Goal: Navigation & Orientation: Find specific page/section

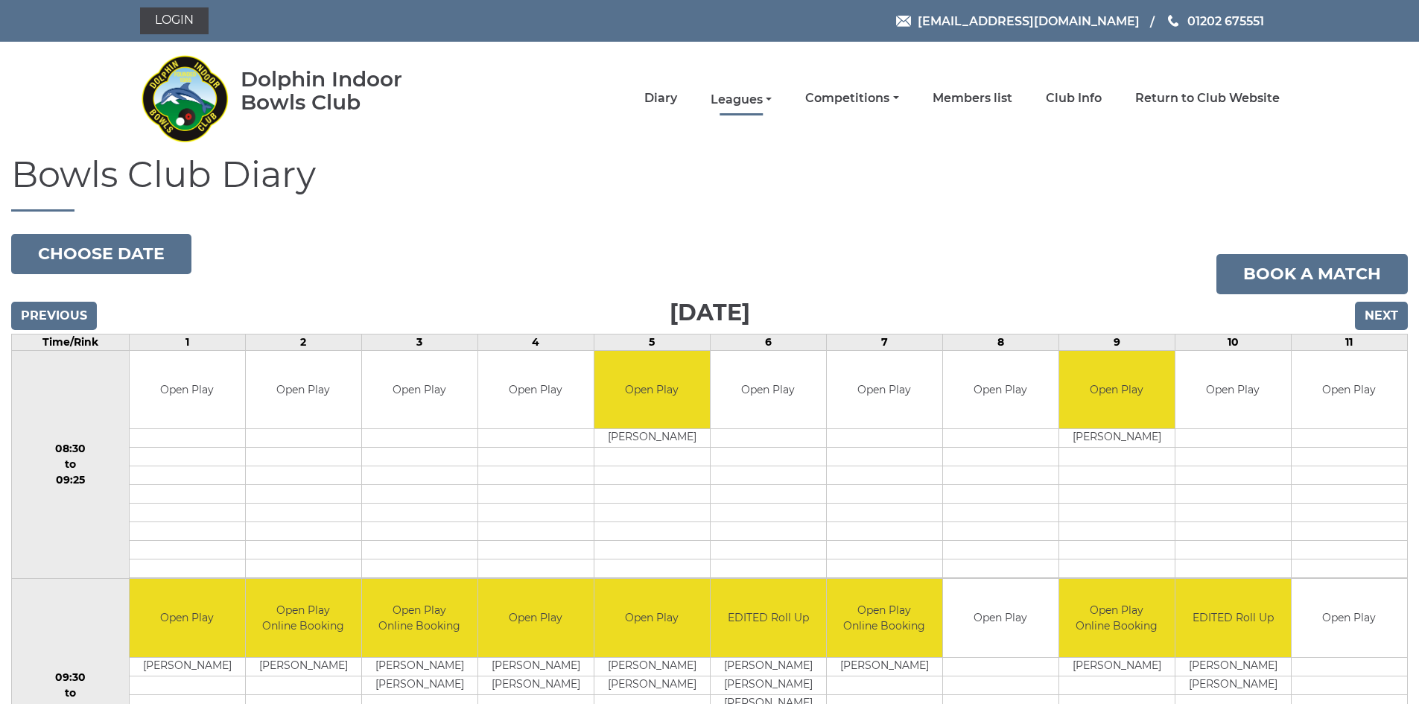
click at [749, 97] on link "Leagues" at bounding box center [741, 100] width 61 height 16
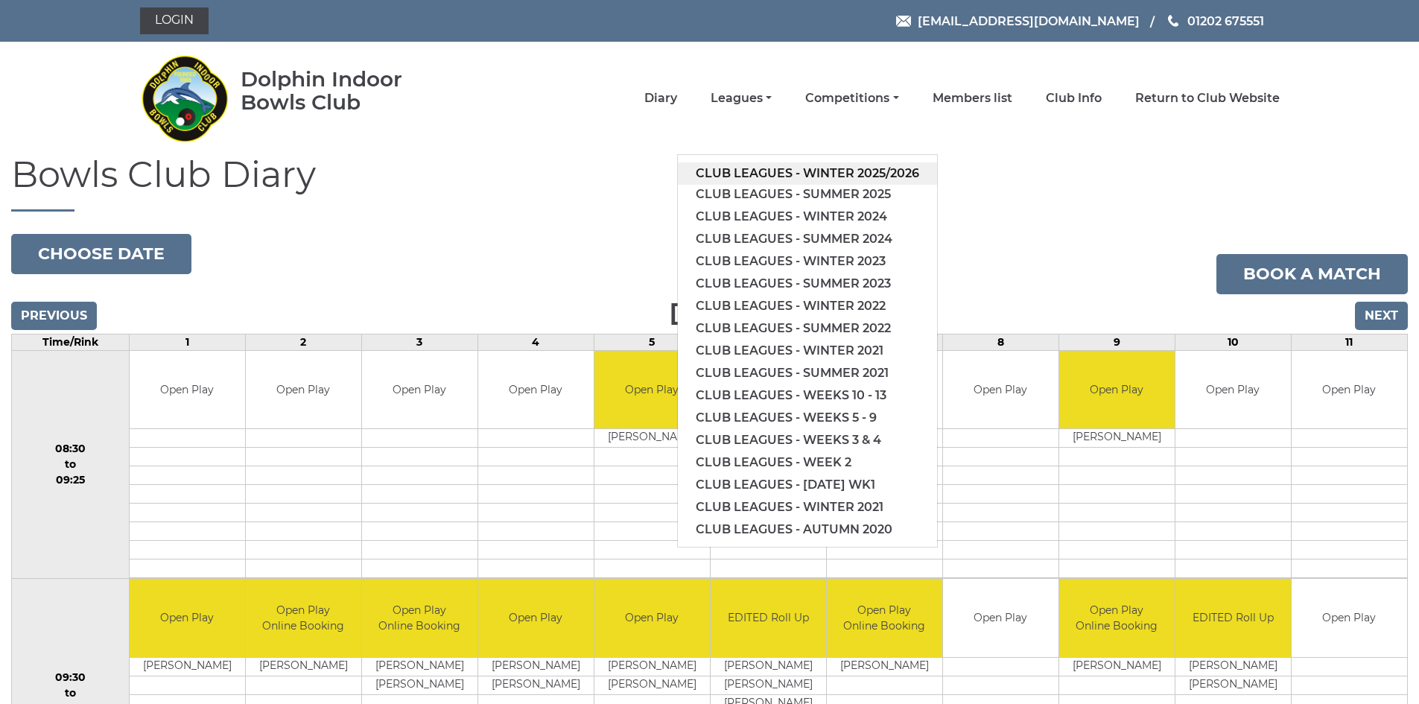
click at [814, 169] on link "Club leagues - Winter 2025/2026" at bounding box center [807, 173] width 259 height 22
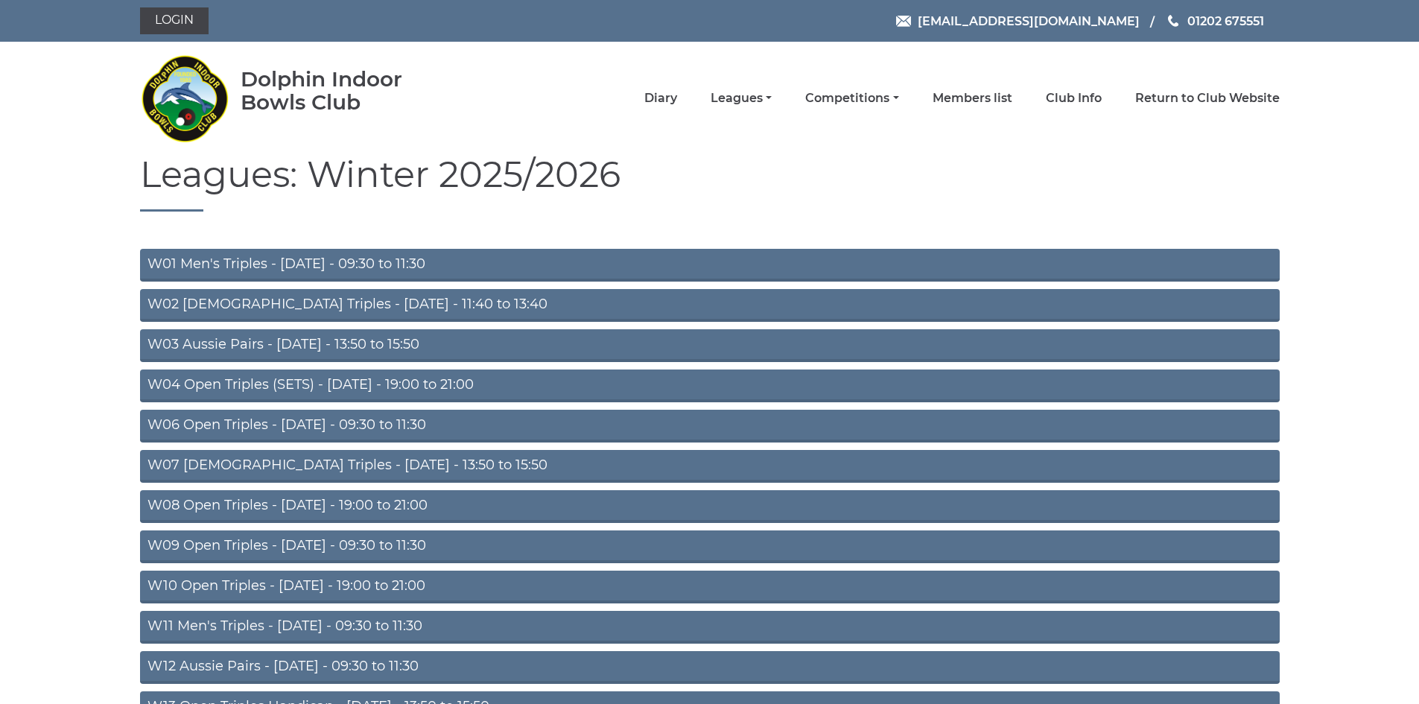
click at [407, 626] on link "W11 Men's Triples - Thursday - 09:30 to 11:30" at bounding box center [710, 627] width 1140 height 33
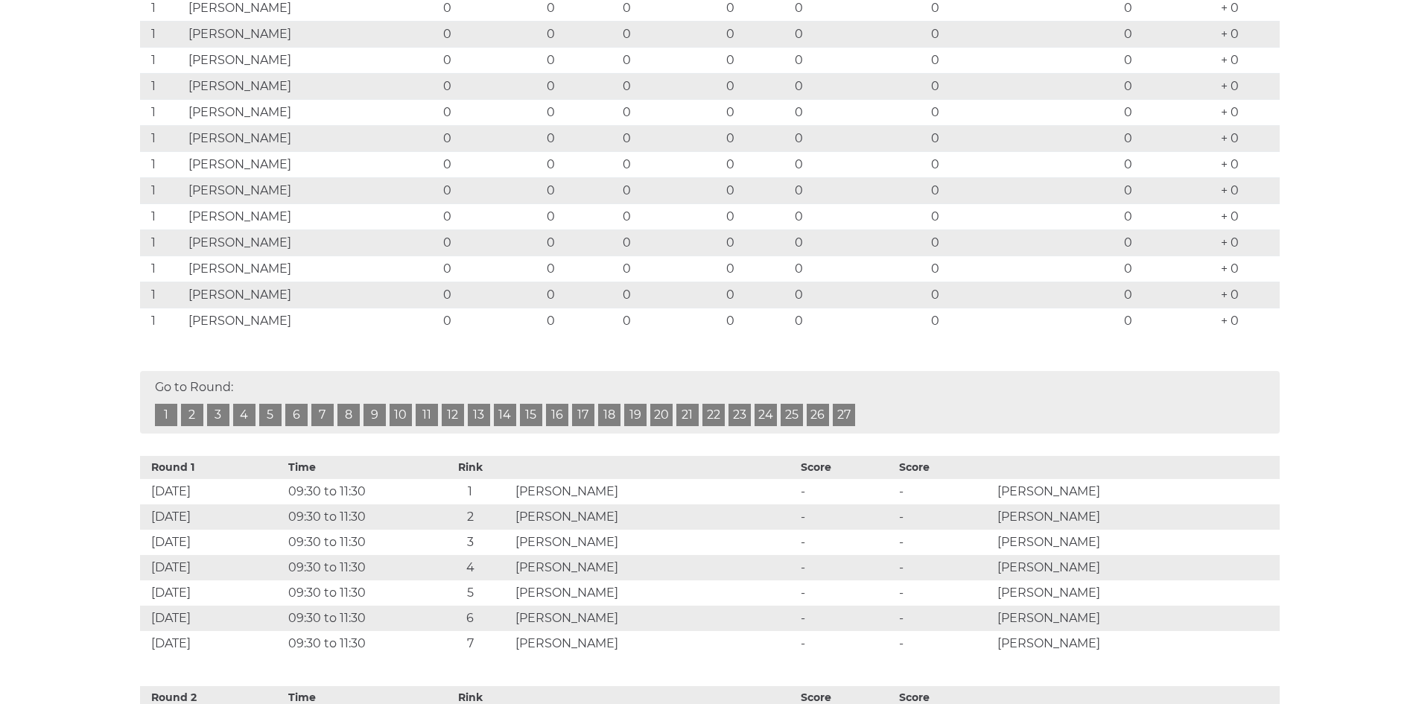
scroll to position [431, 0]
